Goal: Task Accomplishment & Management: Use online tool/utility

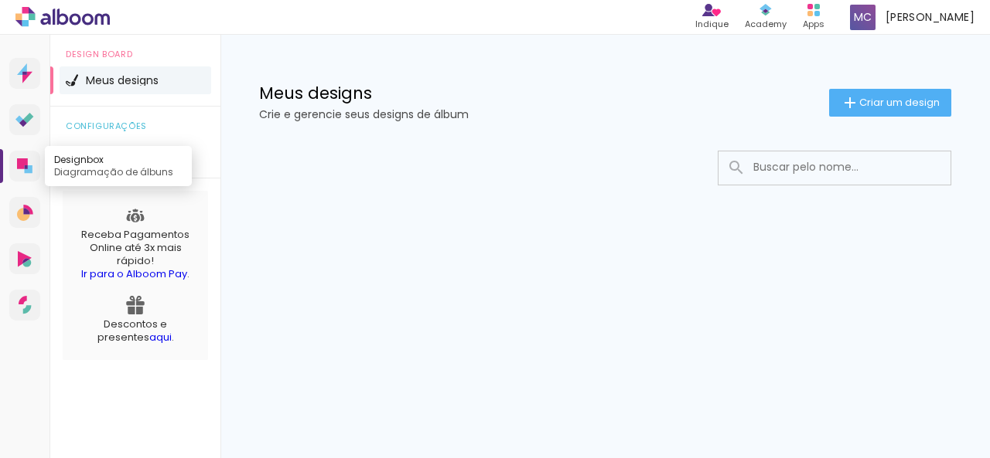
click at [20, 167] on icon at bounding box center [22, 163] width 11 height 11
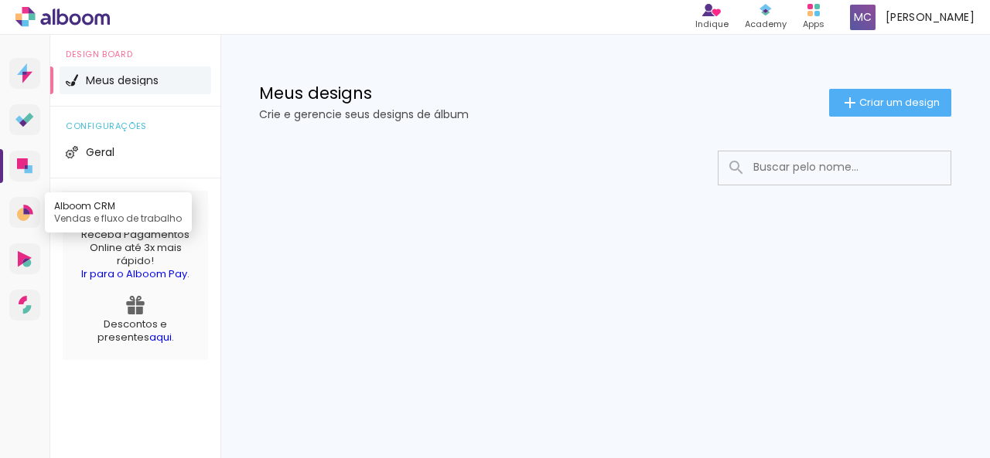
click at [31, 206] on icon at bounding box center [25, 213] width 16 height 16
